Goal: Task Accomplishment & Management: Use online tool/utility

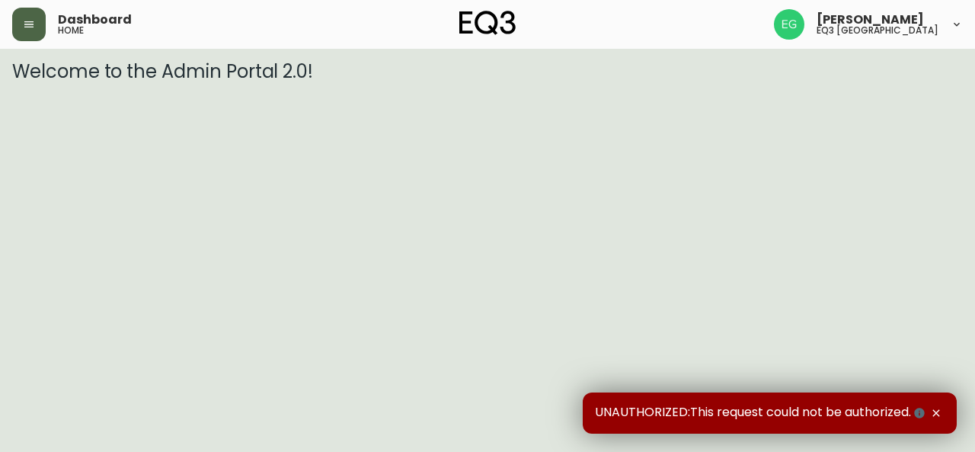
click at [34, 25] on icon "button" at bounding box center [29, 24] width 12 height 12
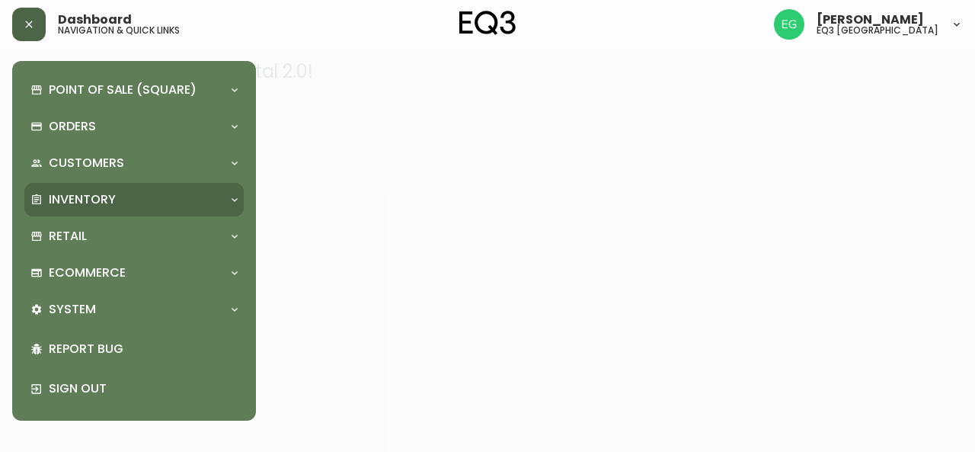
click at [81, 196] on p "Inventory" at bounding box center [82, 199] width 67 height 17
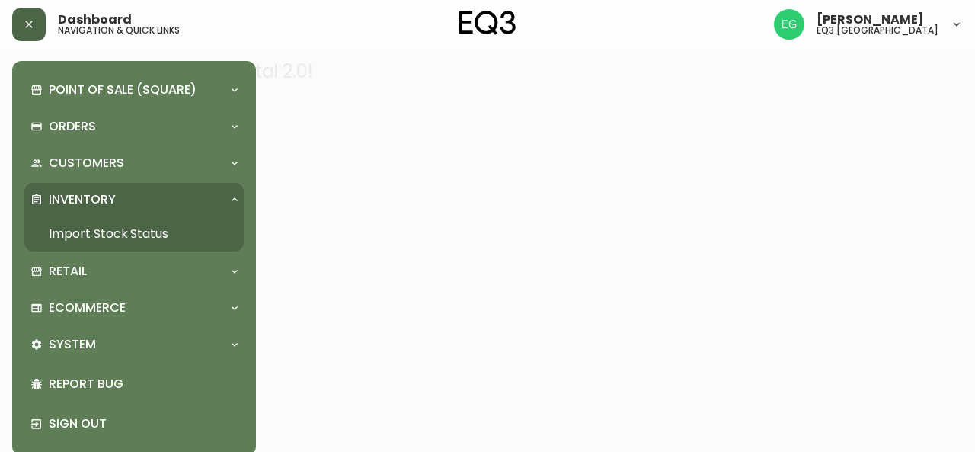
click at [102, 227] on link "Import Stock Status" at bounding box center [133, 233] width 219 height 35
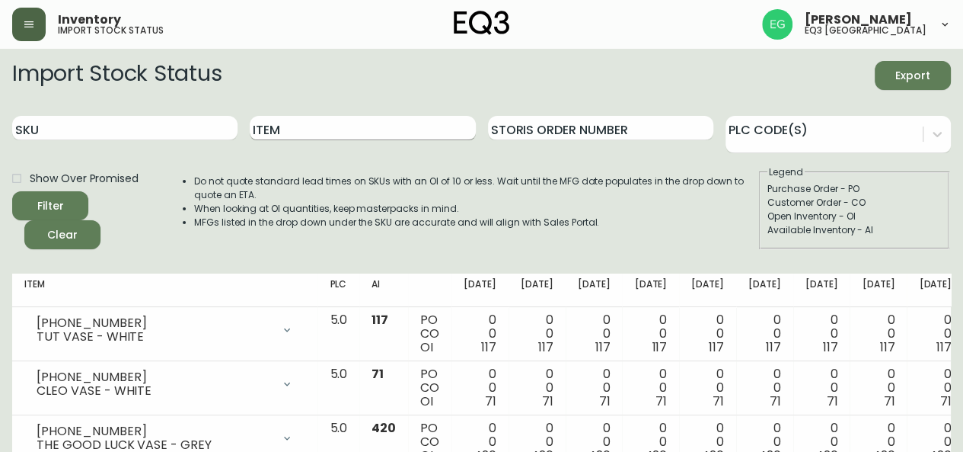
click at [340, 119] on input "Item" at bounding box center [362, 128] width 225 height 24
type input "trace"
click at [12, 191] on button "Filter" at bounding box center [50, 205] width 76 height 29
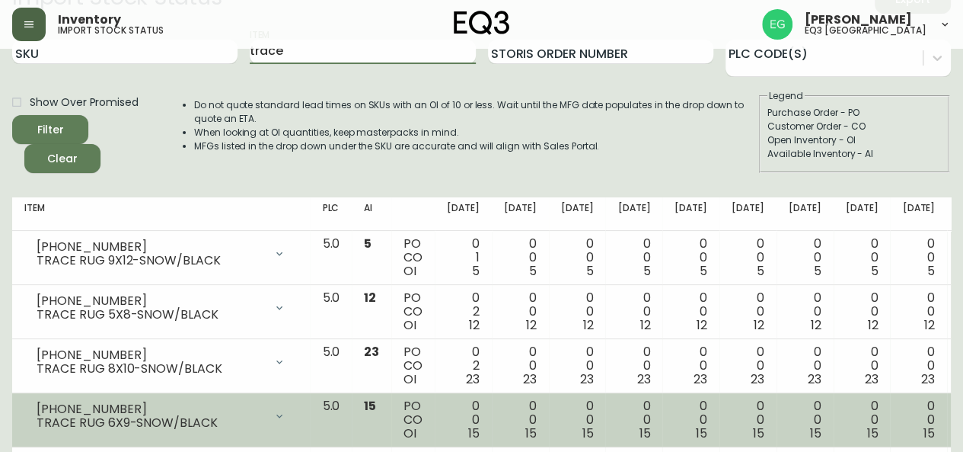
scroll to position [152, 0]
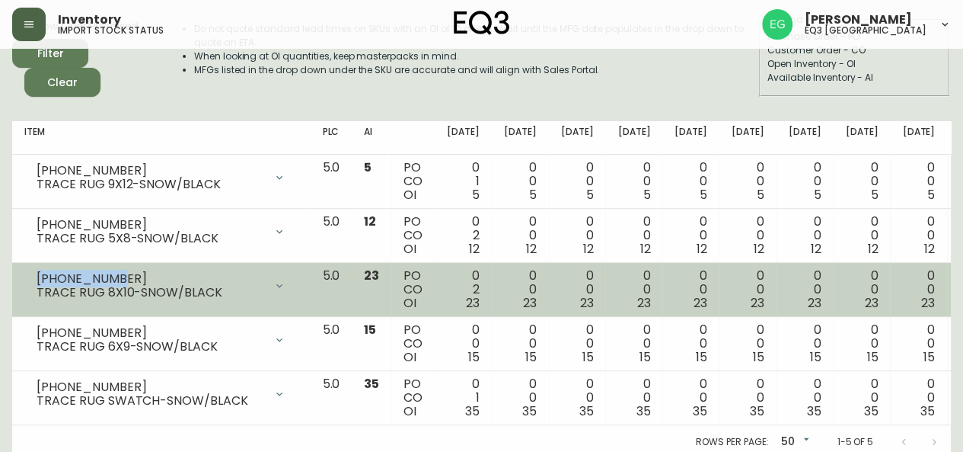
drag, startPoint x: 136, startPoint y: 276, endPoint x: 37, endPoint y: 276, distance: 99.0
click at [37, 276] on div "3190-5222-0" at bounding box center [151, 279] width 228 height 14
copy div "3190-5222-0"
